Goal: Information Seeking & Learning: Learn about a topic

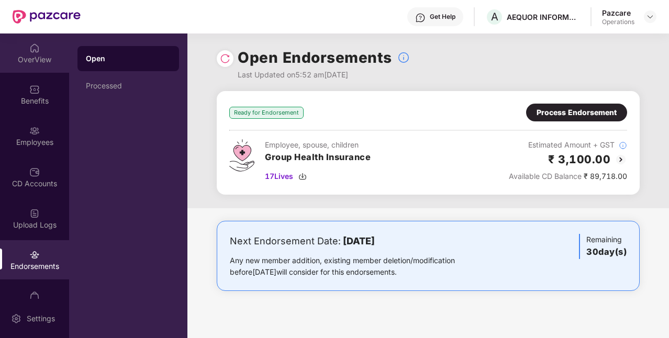
click at [46, 54] on div "OverView" at bounding box center [34, 59] width 69 height 10
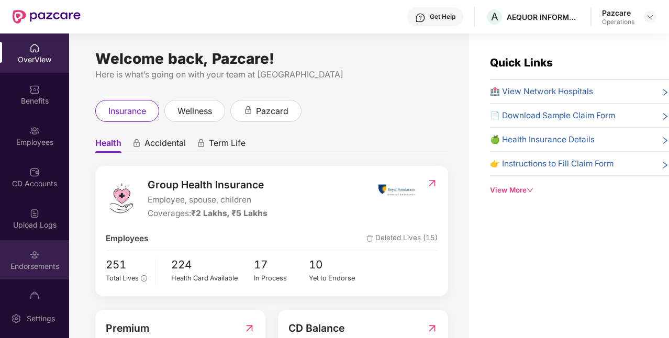
click at [43, 272] on div "Endorsements" at bounding box center [34, 259] width 69 height 39
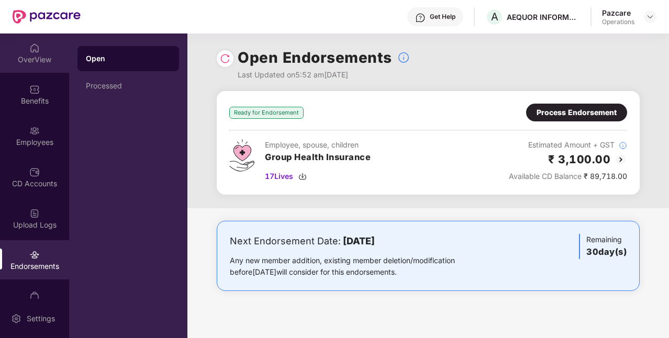
click at [47, 52] on div "OverView" at bounding box center [34, 53] width 69 height 39
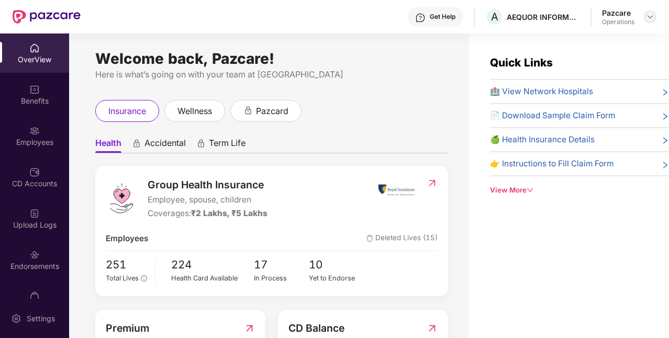
click at [648, 15] on img at bounding box center [650, 17] width 8 height 8
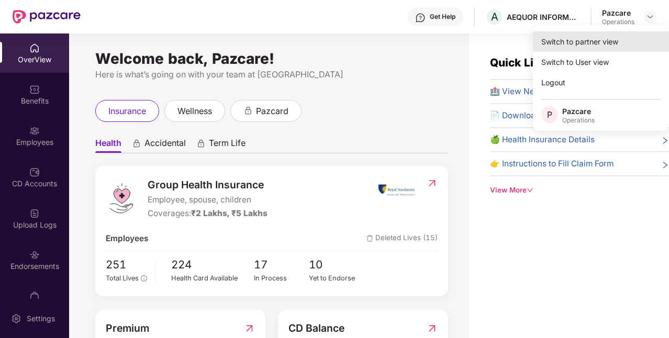
click at [567, 46] on div "Switch to partner view" at bounding box center [601, 41] width 136 height 20
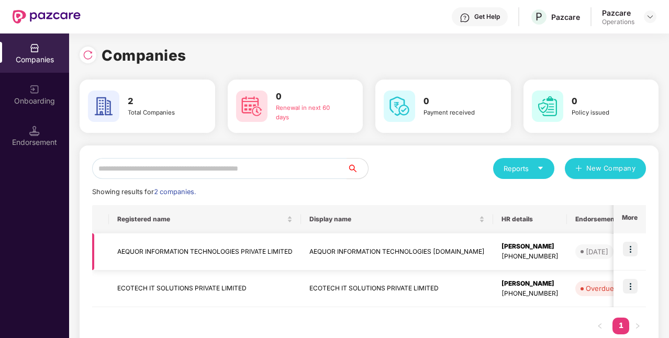
click at [149, 255] on td "AEQUOR INFORMATION TECHNOLOGIES PRIVATE LIMITED" at bounding box center [205, 252] width 192 height 37
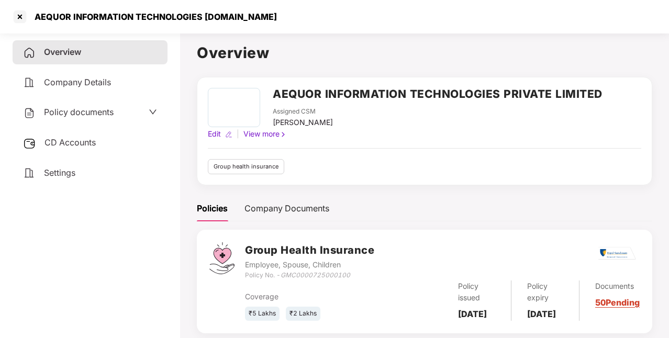
scroll to position [32, 0]
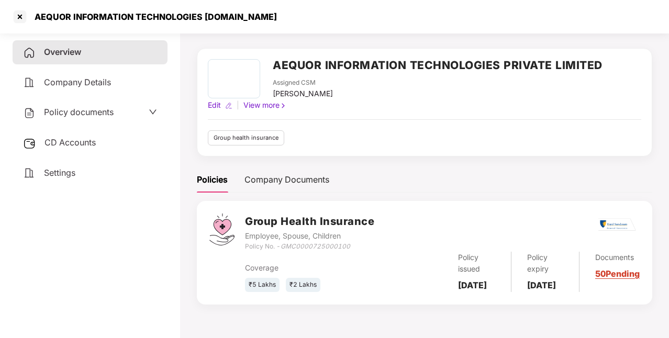
drag, startPoint x: 458, startPoint y: 280, endPoint x: 497, endPoint y: 301, distance: 44.1
click at [497, 301] on div "Group Health Insurance Employee, Spouse, Children Policy No. - GMC0000725000100…" at bounding box center [425, 252] width 456 height 103
copy b "[DATE]"
drag, startPoint x: 526, startPoint y: 281, endPoint x: 558, endPoint y: 298, distance: 36.1
click at [558, 292] on div "Policy expiry [DATE]" at bounding box center [546, 272] width 68 height 40
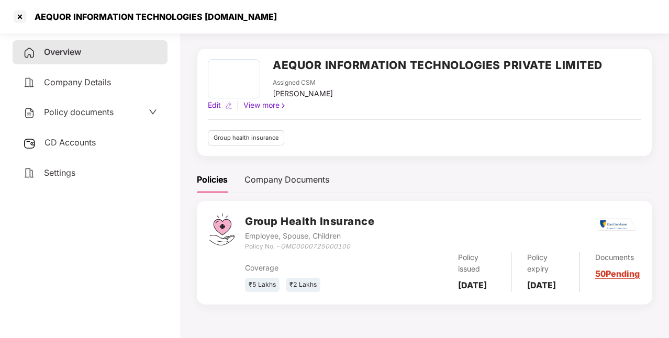
copy b "[DATE]"
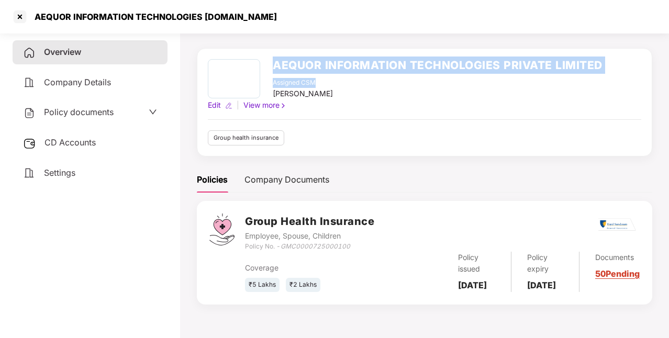
drag, startPoint x: 277, startPoint y: 59, endPoint x: 570, endPoint y: 75, distance: 293.8
click at [570, 75] on div "AEQUOR INFORMATION TECHNOLOGIES PRIVATE LIMITED Assigned CSM [PERSON_NAME]" at bounding box center [438, 79] width 330 height 40
click at [570, 78] on div "Assigned CSM [PERSON_NAME]" at bounding box center [438, 88] width 330 height 21
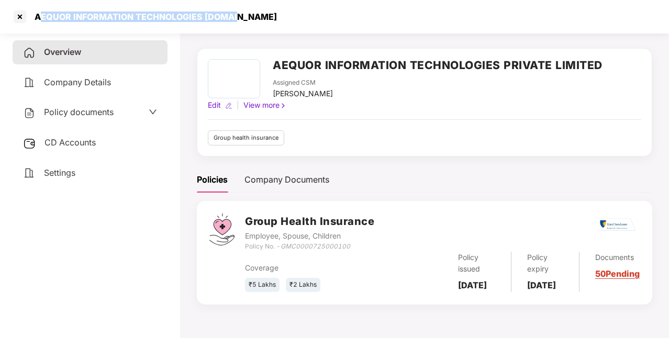
drag, startPoint x: 38, startPoint y: 15, endPoint x: 231, endPoint y: 17, distance: 192.8
click at [231, 17] on div "AEQUOR INFORMATION TECHNOLOGIES [DOMAIN_NAME]" at bounding box center [152, 17] width 249 height 10
drag, startPoint x: 36, startPoint y: 15, endPoint x: 252, endPoint y: 19, distance: 216.9
click at [252, 19] on div "AEQUOR INFORMATION TECHNOLOGIES [DOMAIN_NAME]" at bounding box center [334, 17] width 669 height 34
copy div "AEQUOR INFORMATION TECHNOLOGIES [DOMAIN_NAME]"
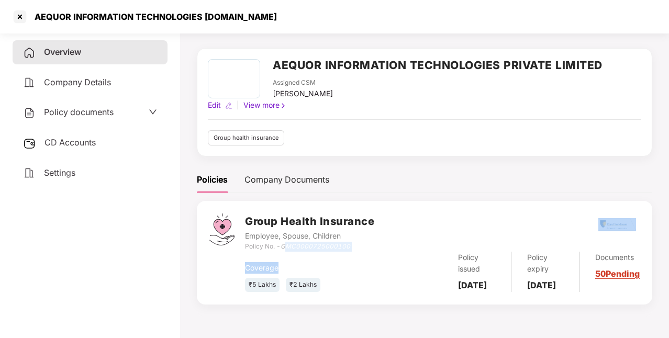
drag, startPoint x: 285, startPoint y: 243, endPoint x: 356, endPoint y: 250, distance: 71.7
click at [356, 250] on div "Group Health Insurance Employee, Spouse, Children Policy No. - GMC0000725000100…" at bounding box center [442, 253] width 395 height 78
